Goal: Task Accomplishment & Management: Manage account settings

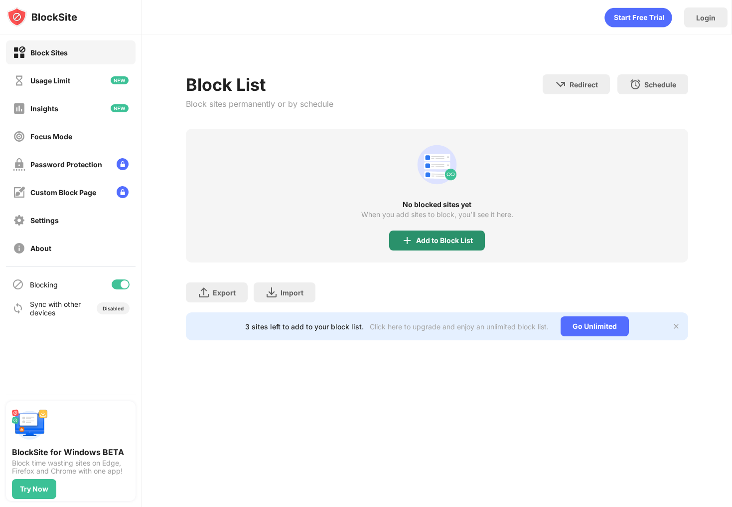
click at [435, 246] on div "Add to Block List" at bounding box center [437, 240] width 96 height 20
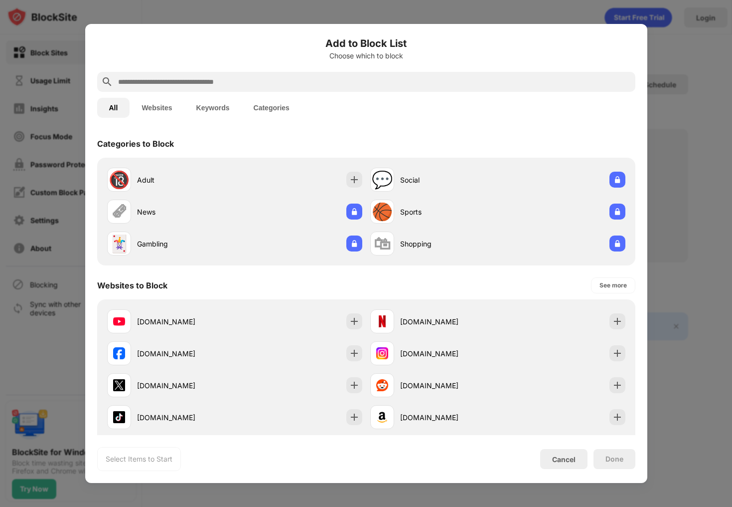
click at [278, 87] on input "text" at bounding box center [374, 82] width 514 height 12
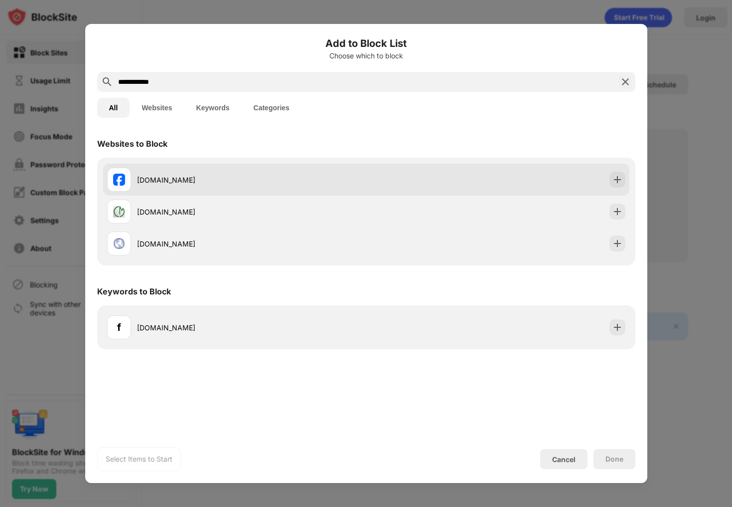
type input "**********"
click at [249, 166] on div "facebook.com" at bounding box center [366, 180] width 526 height 32
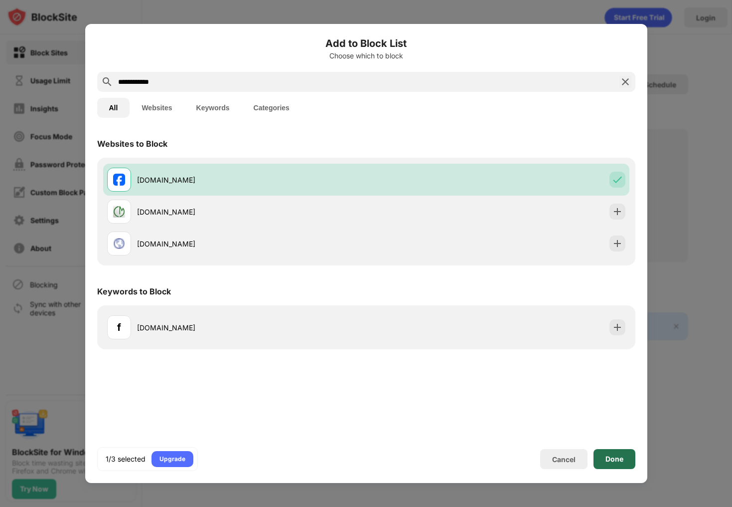
click at [607, 449] on div "Done" at bounding box center [615, 459] width 42 height 20
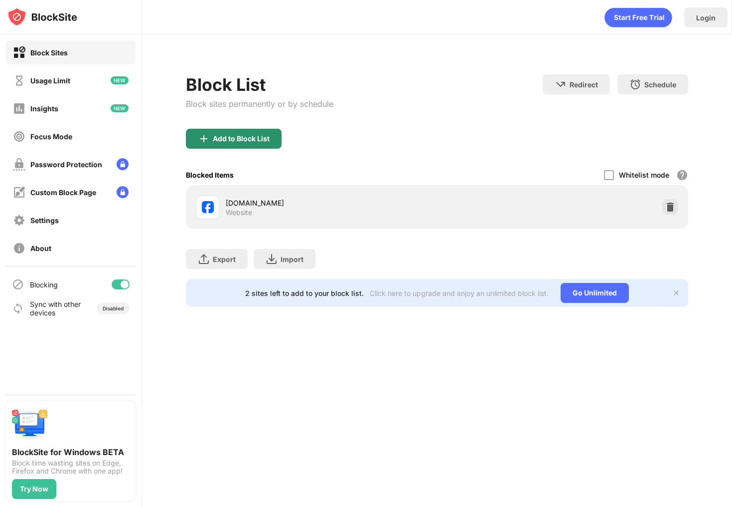
click at [251, 140] on div "Add to Block List" at bounding box center [241, 139] width 57 height 8
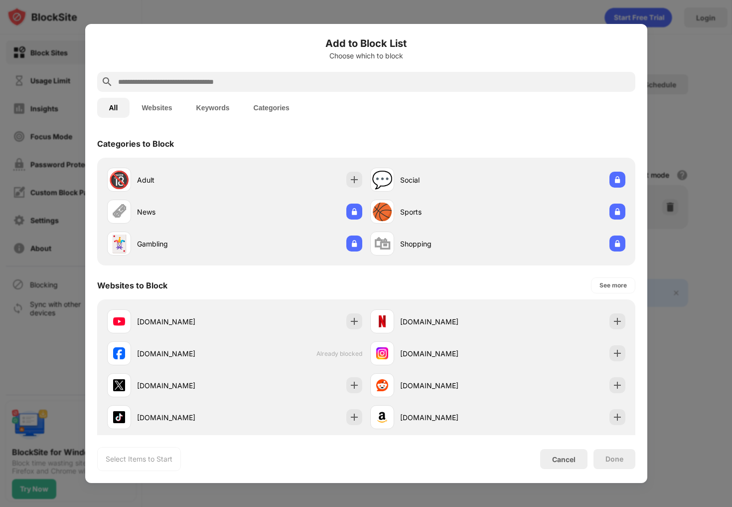
click at [291, 81] on input "text" at bounding box center [374, 82] width 514 height 12
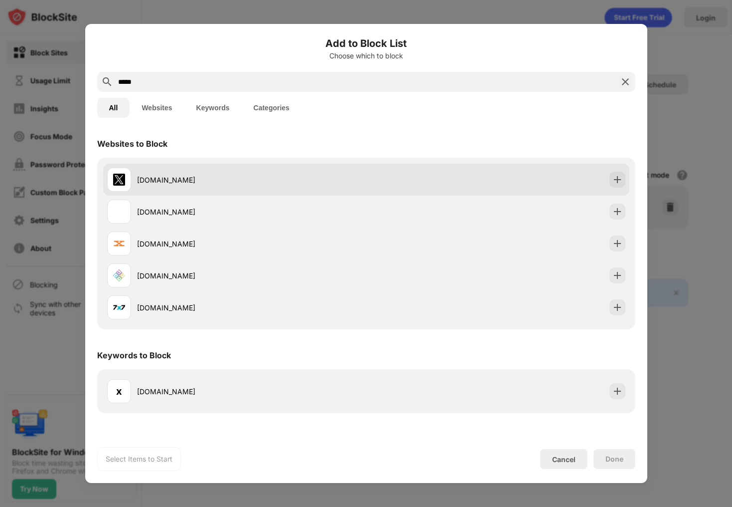
type input "*****"
click at [233, 178] on div "x.com" at bounding box center [251, 179] width 229 height 10
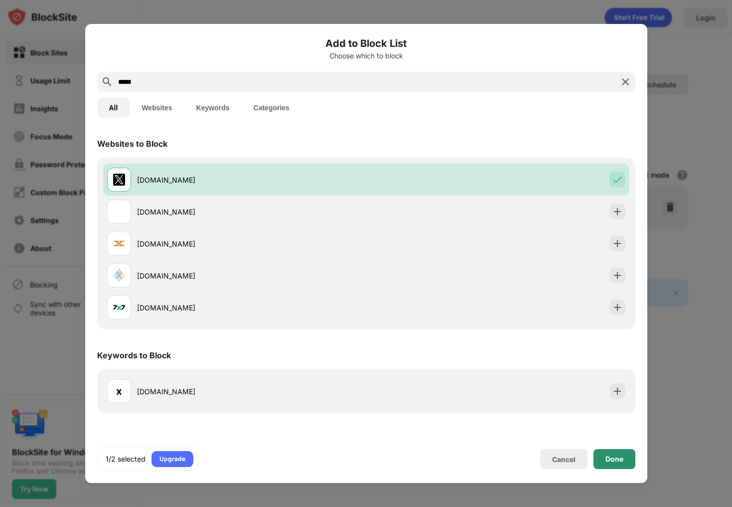
click at [605, 458] on div "Done" at bounding box center [615, 459] width 42 height 20
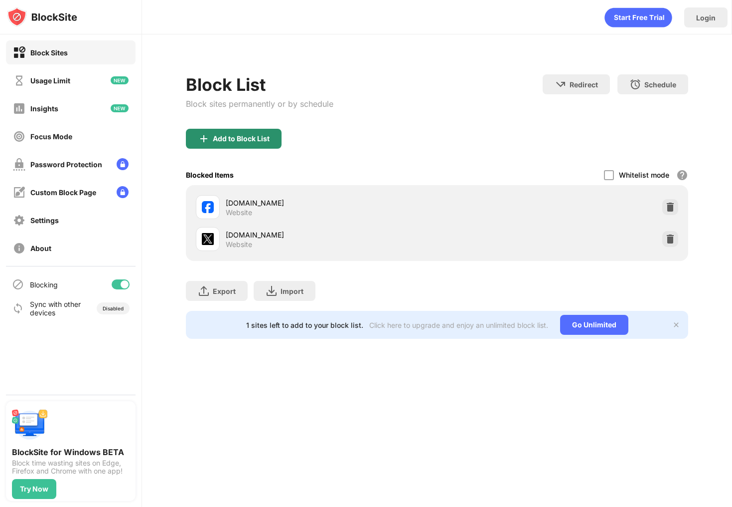
click at [216, 138] on div "Add to Block List" at bounding box center [241, 139] width 57 height 8
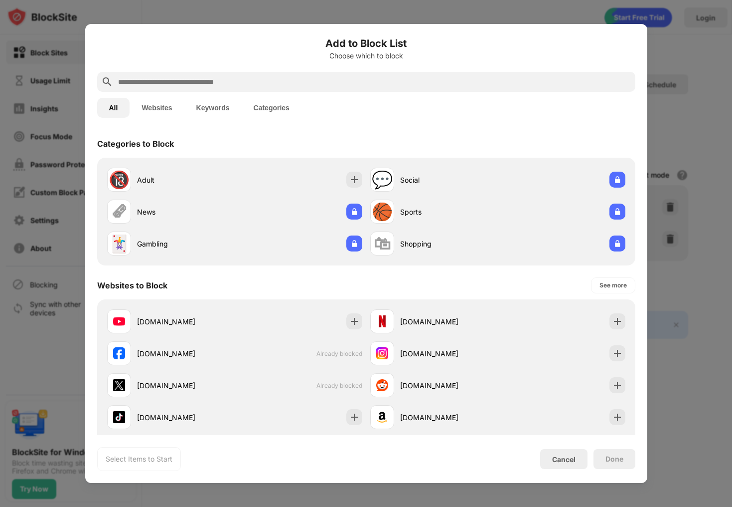
click at [243, 78] on input "text" at bounding box center [374, 82] width 514 height 12
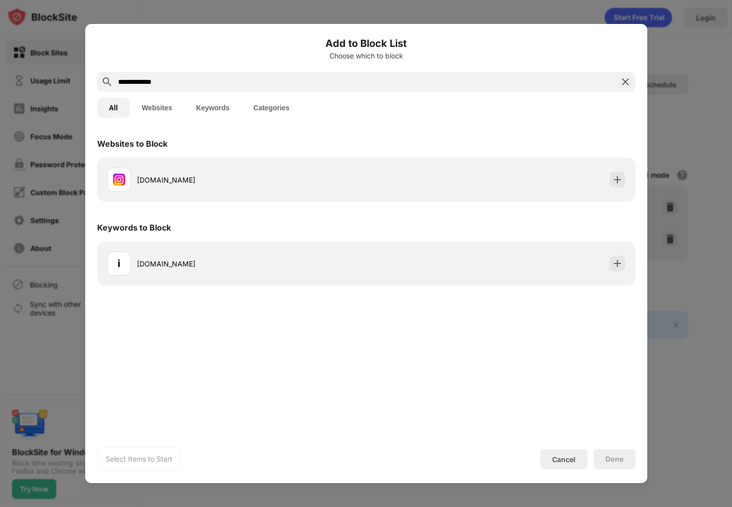
type input "**********"
click at [197, 163] on div "instagram.com" at bounding box center [366, 180] width 538 height 44
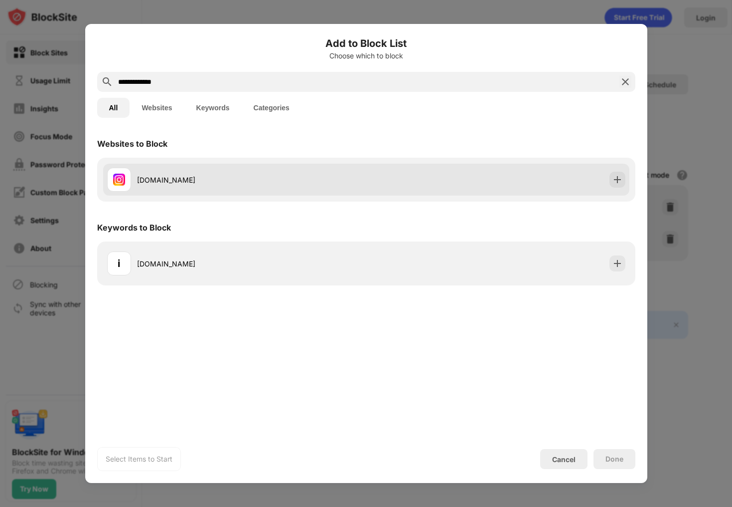
click at [197, 171] on div "instagram.com" at bounding box center [236, 180] width 259 height 24
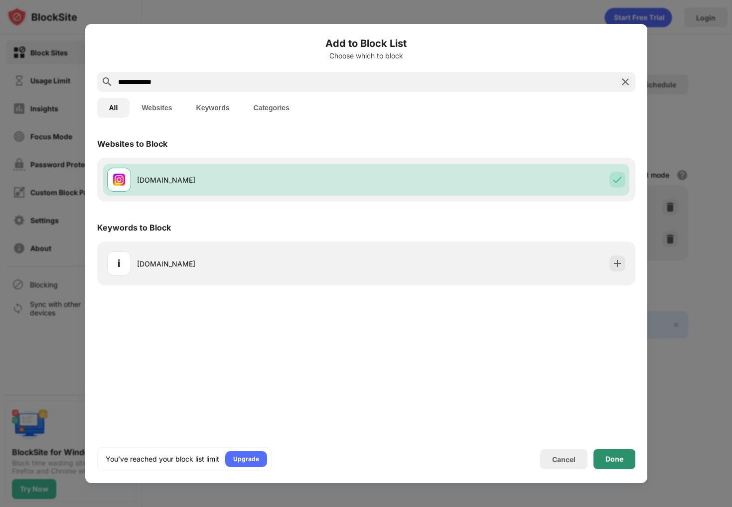
click at [620, 451] on div "Done" at bounding box center [615, 459] width 42 height 20
